Goal: Find specific page/section: Find specific page/section

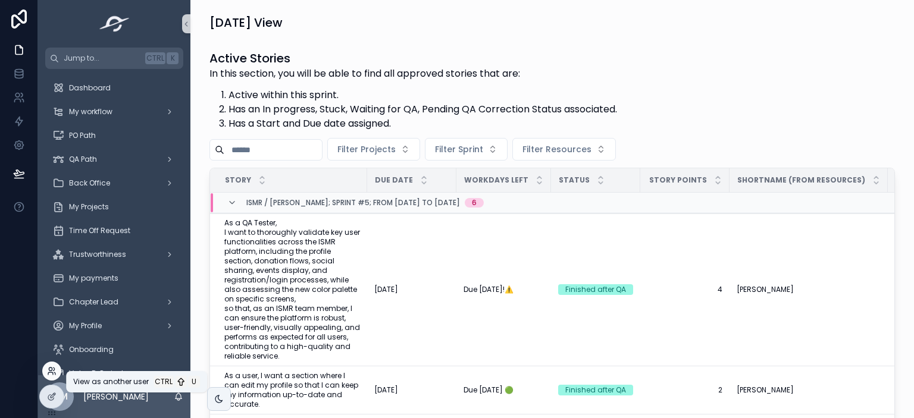
click at [53, 371] on icon at bounding box center [52, 371] width 10 height 10
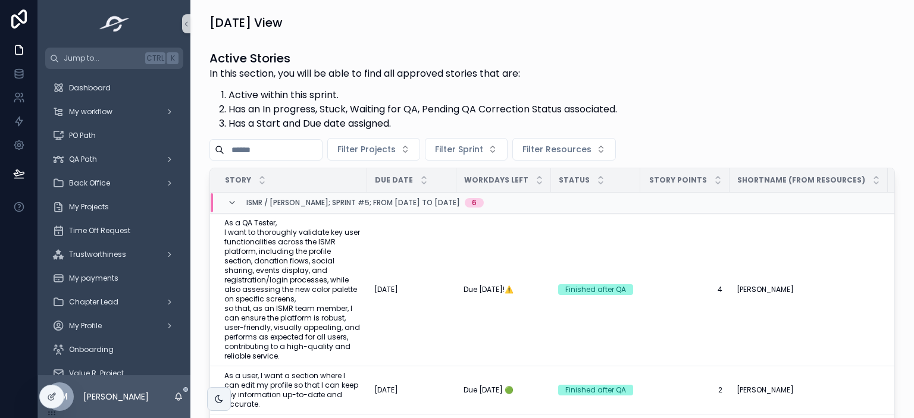
click at [516, 87] on div "In this section, you will be able to find all approved stories that are: Active…" at bounding box center [412, 99] width 407 height 64
click at [109, 209] on div "My Projects" at bounding box center [114, 206] width 124 height 19
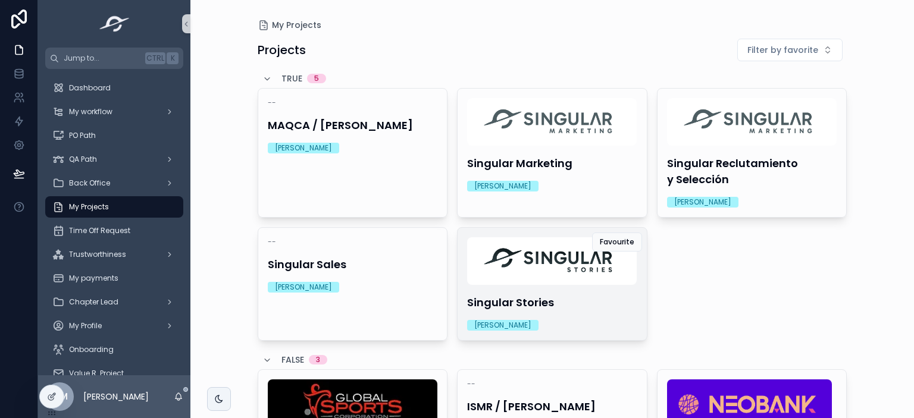
click at [559, 276] on img "scrollable content" at bounding box center [551, 261] width 169 height 48
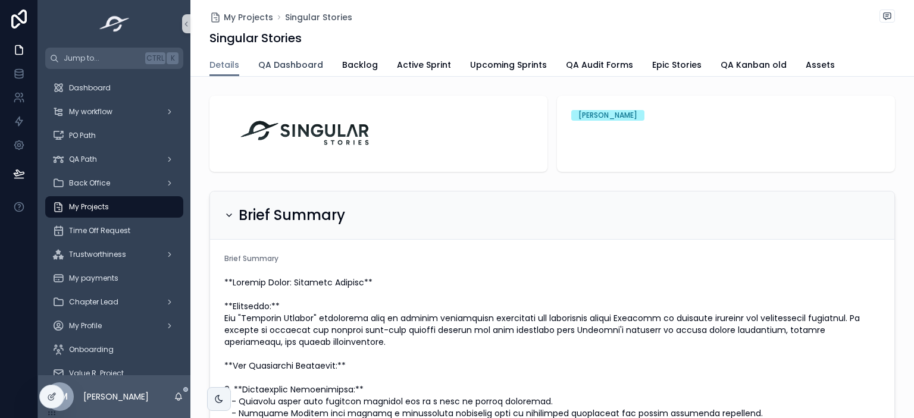
click at [258, 65] on span "QA Dashboard" at bounding box center [290, 65] width 65 height 12
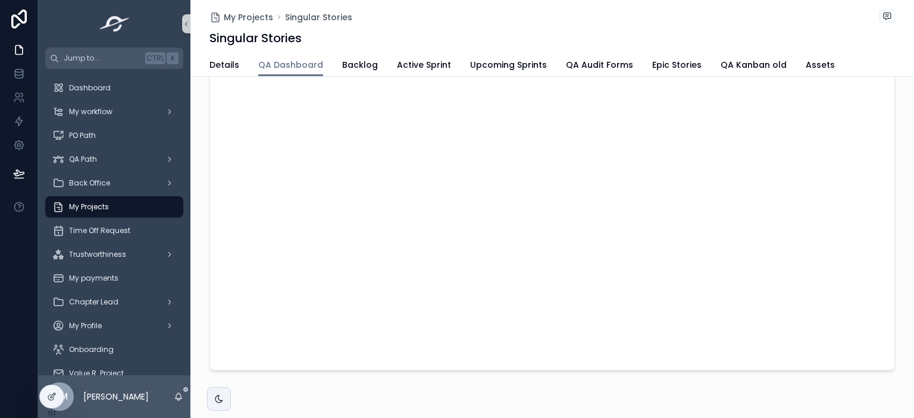
scroll to position [145, 0]
